Goal: Submit feedback/report problem

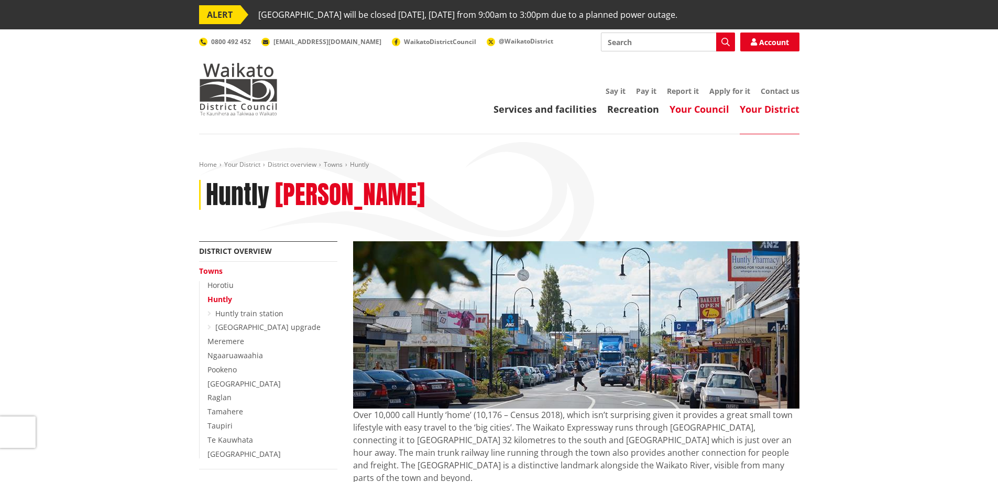
click at [681, 110] on link "Your Council" at bounding box center [700, 109] width 60 height 13
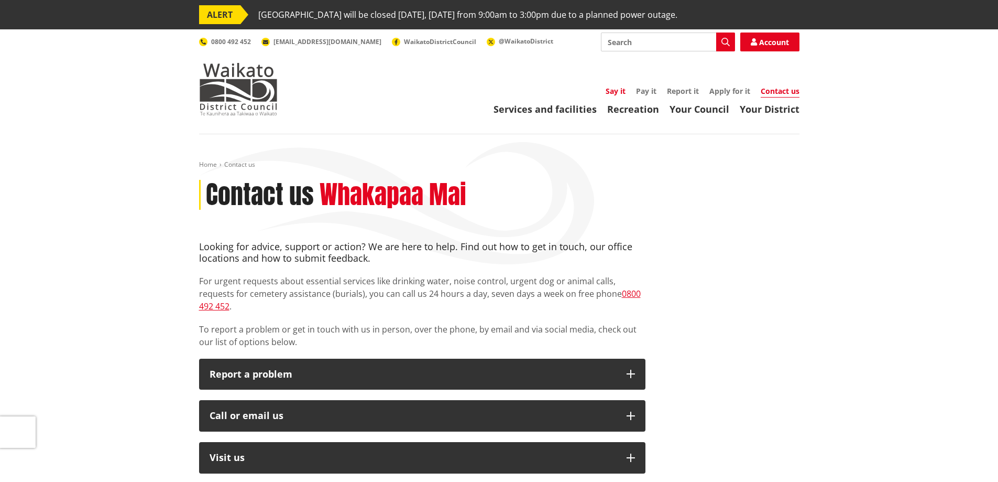
click at [612, 89] on link "Say it" at bounding box center [616, 91] width 20 height 10
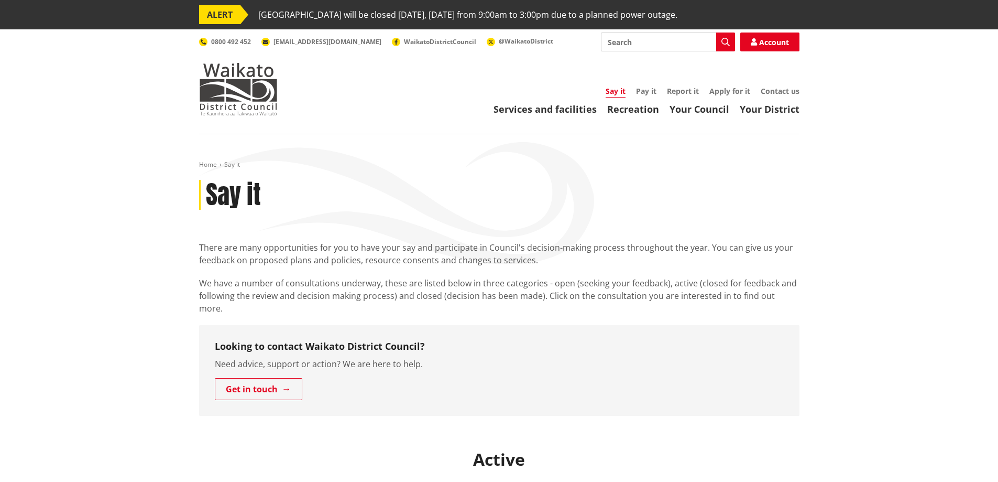
click at [657, 96] on div "Services and facilities Recreation Your Council Your District Say it Pay it Rep…" at bounding box center [549, 101] width 501 height 28
click at [645, 93] on link "Pay it" at bounding box center [646, 91] width 20 height 10
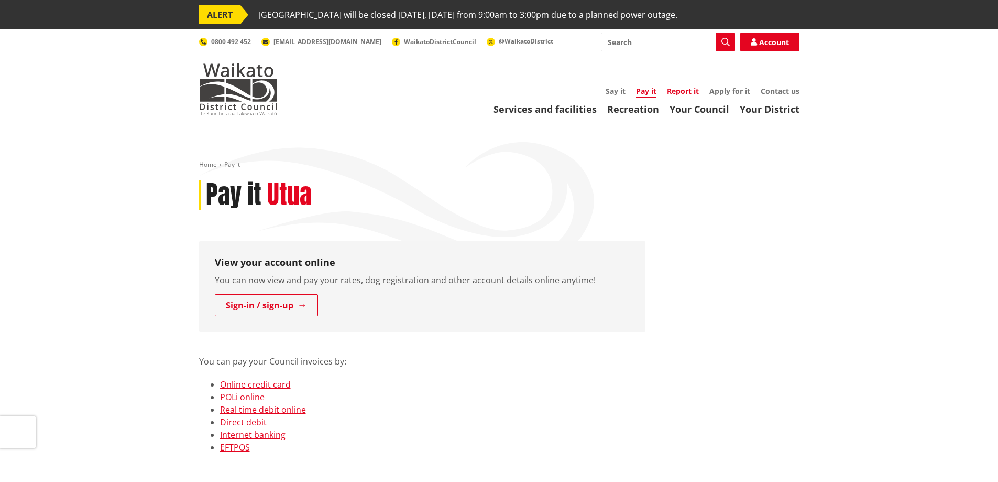
click at [679, 94] on link "Report it" at bounding box center [683, 91] width 32 height 10
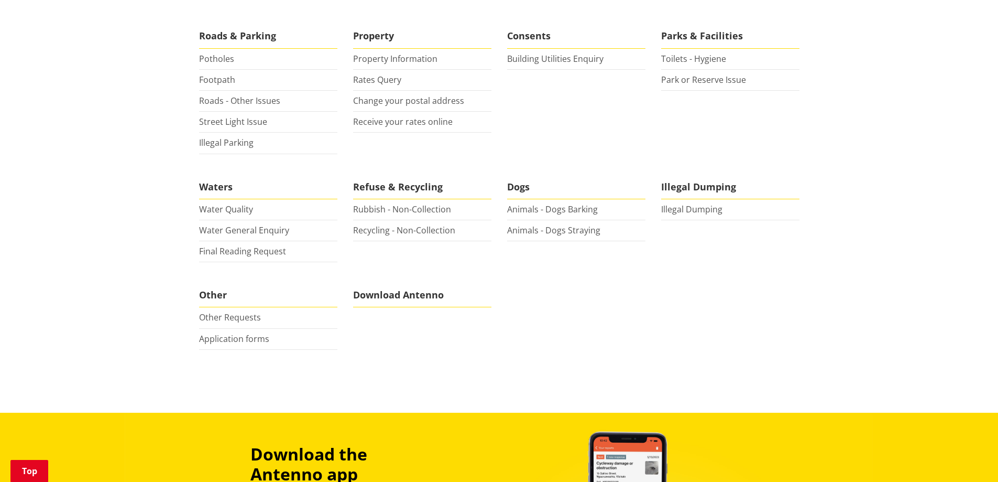
scroll to position [210, 0]
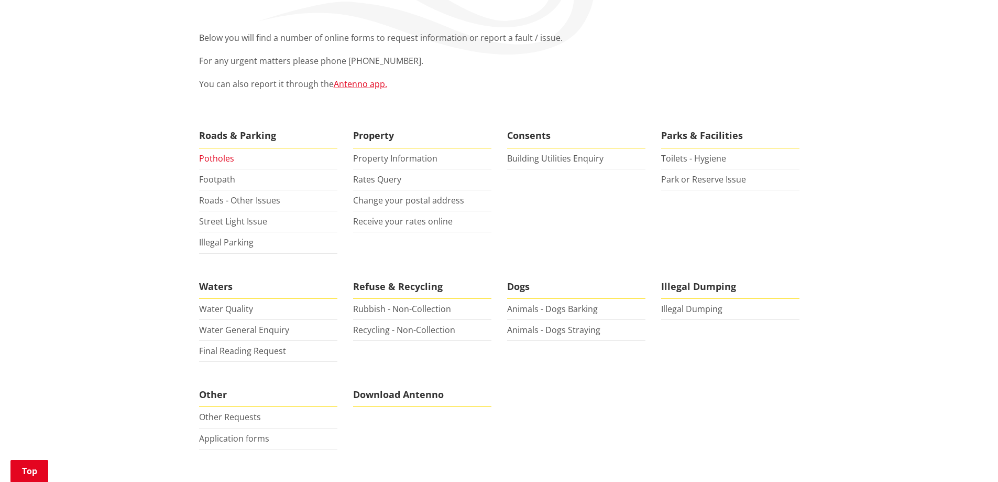
click at [213, 160] on link "Potholes" at bounding box center [216, 159] width 35 height 12
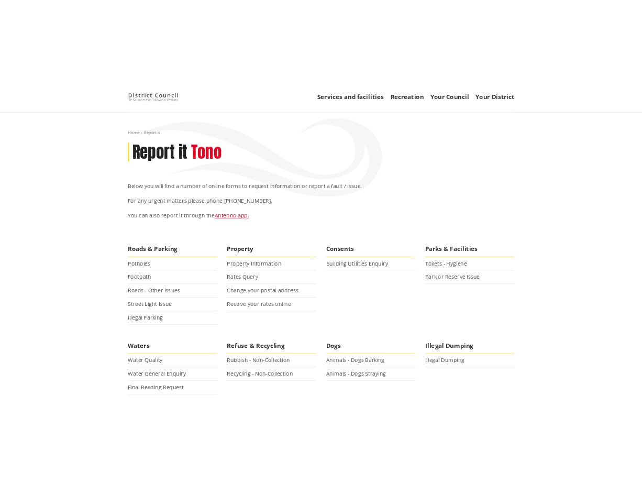
scroll to position [0, 0]
